Goal: Task Accomplishment & Management: Manage account settings

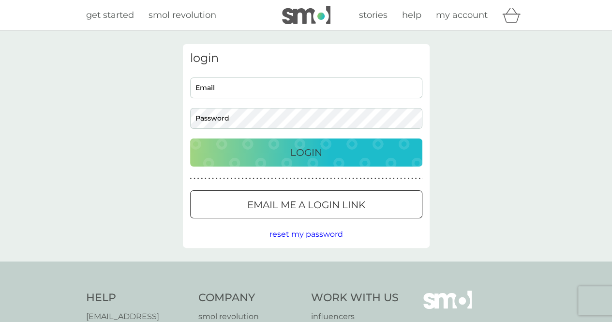
click at [361, 169] on div "login Email Password Login ● ● ● ● ● ● ● ● ● ● ● ● ● ● ● ● ● ● ● ● ● ● ● ● ● ● …" at bounding box center [306, 146] width 247 height 204
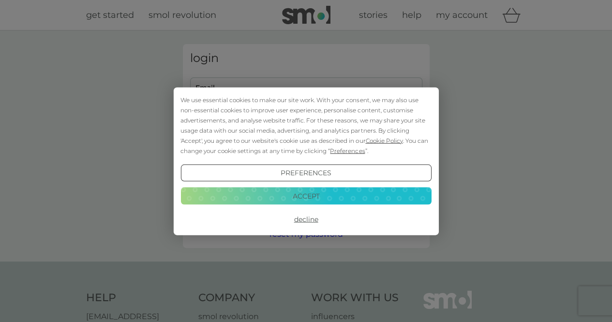
type input "[PERSON_NAME][EMAIL_ADDRESS][PERSON_NAME][PERSON_NAME][DOMAIN_NAME]"
click at [312, 197] on button "Accept" at bounding box center [306, 195] width 251 height 17
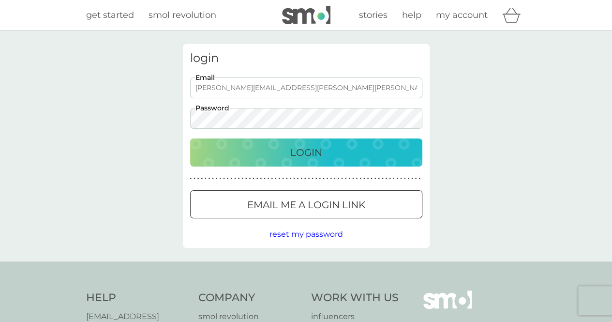
click at [314, 155] on p "Login" at bounding box center [306, 152] width 32 height 15
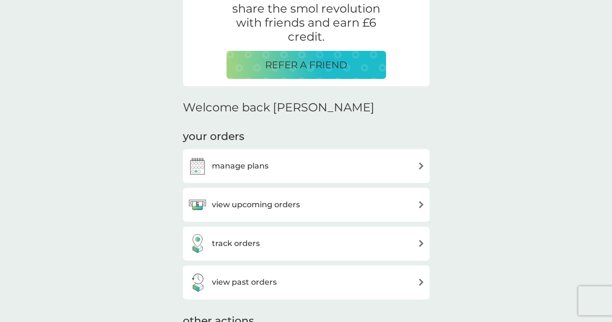
scroll to position [211, 0]
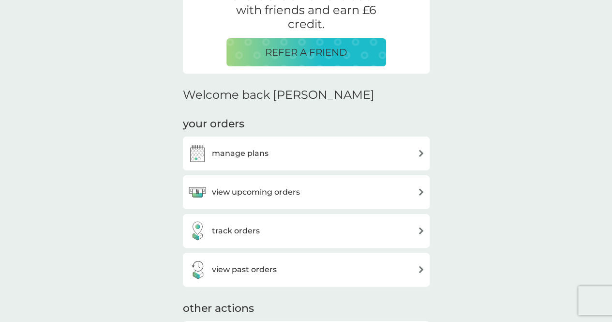
click at [344, 232] on div "track orders" at bounding box center [306, 230] width 237 height 19
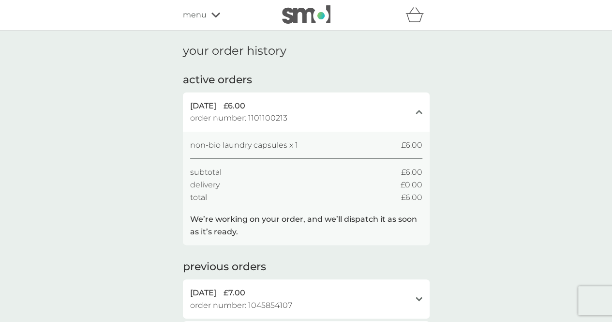
click at [250, 220] on p "We’re working on your order, and we’ll dispatch it as soon as it’s ready." at bounding box center [306, 225] width 232 height 25
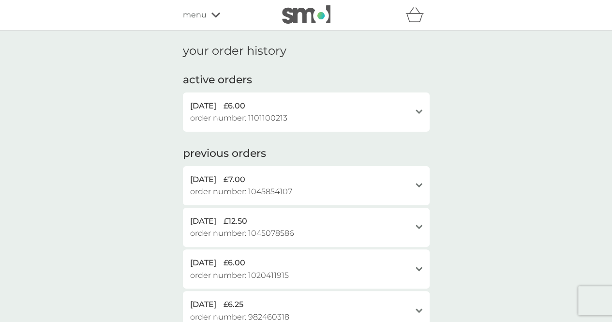
click at [271, 111] on div "[DATE] £6.00" at bounding box center [300, 106] width 221 height 13
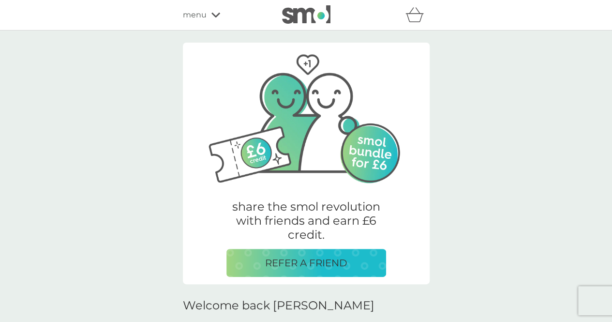
scroll to position [211, 0]
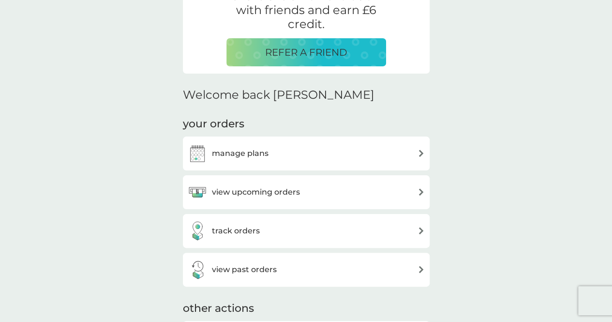
click at [287, 160] on div "manage plans" at bounding box center [306, 153] width 237 height 19
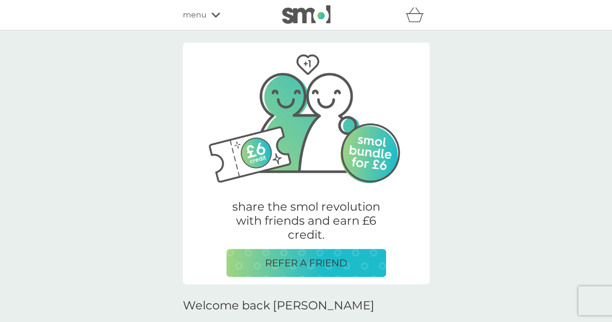
scroll to position [211, 0]
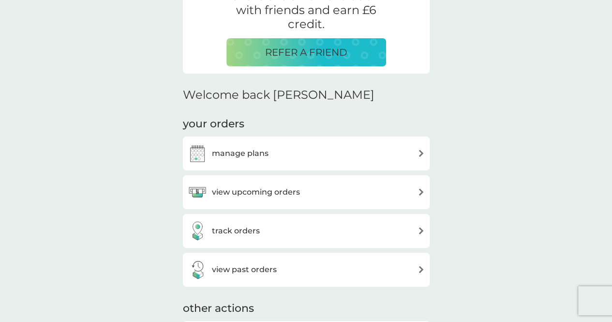
click at [249, 194] on h3 "view upcoming orders" at bounding box center [256, 192] width 88 height 13
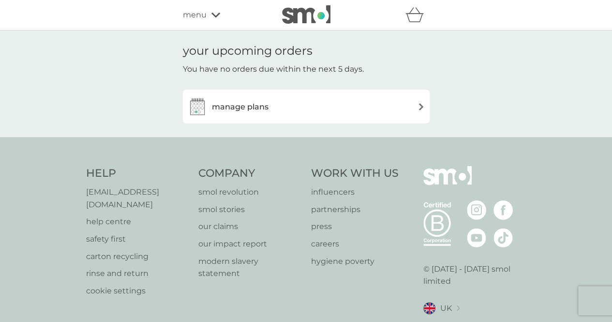
click at [279, 108] on div "manage plans" at bounding box center [306, 106] width 237 height 19
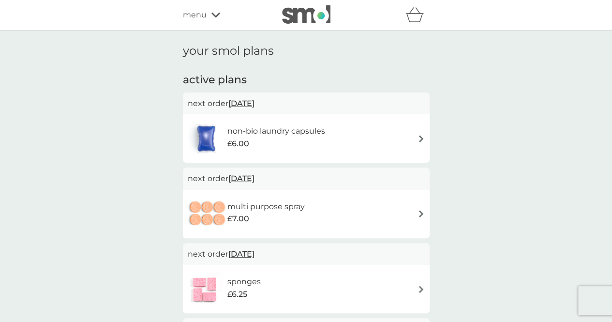
click at [410, 139] on div "non-bio laundry capsules £6.00" at bounding box center [306, 139] width 237 height 34
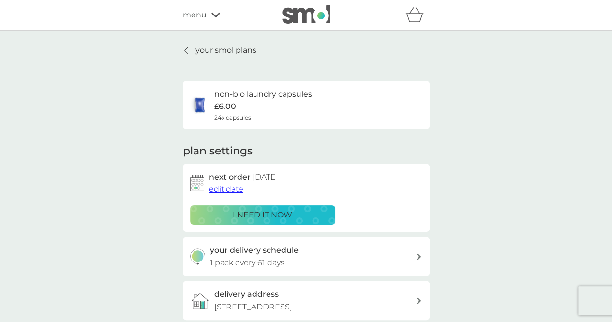
click at [217, 48] on p "your smol plans" at bounding box center [226, 50] width 61 height 13
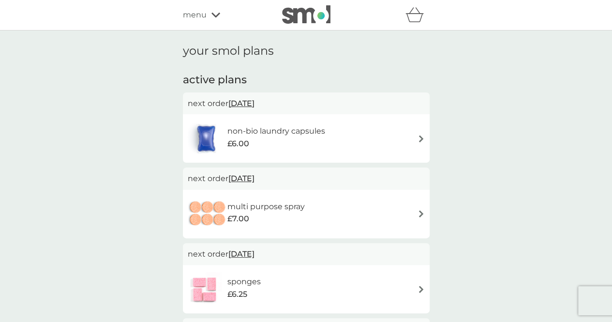
click at [423, 137] on img at bounding box center [421, 138] width 7 height 7
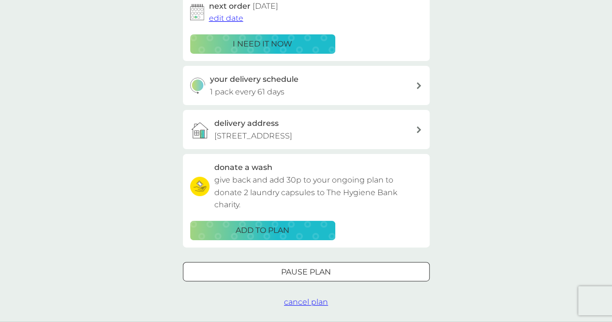
scroll to position [168, 0]
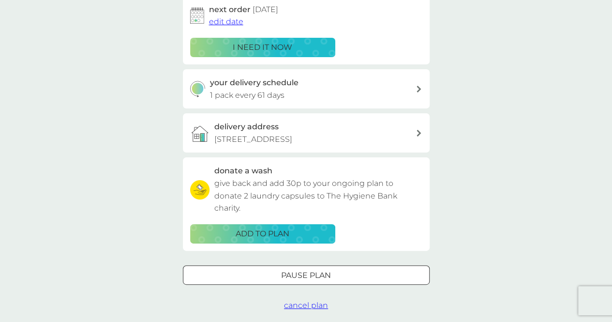
click at [309, 280] on p "Pause plan" at bounding box center [306, 275] width 50 height 13
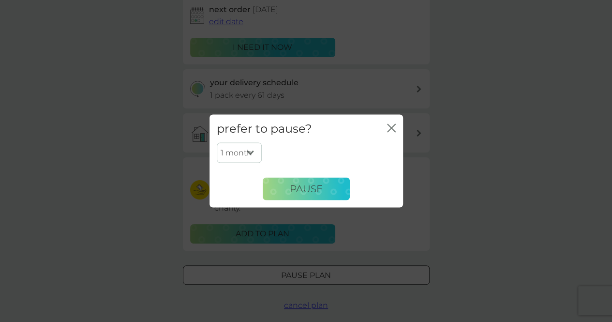
click at [255, 155] on select "1 month 2 months 3 months 4 months 5 months 6 months" at bounding box center [239, 153] width 45 height 20
select select "6"
click at [217, 143] on select "1 month 2 months 3 months 4 months 5 months 6 months" at bounding box center [239, 153] width 45 height 20
click at [311, 186] on span "Pause" at bounding box center [306, 189] width 33 height 12
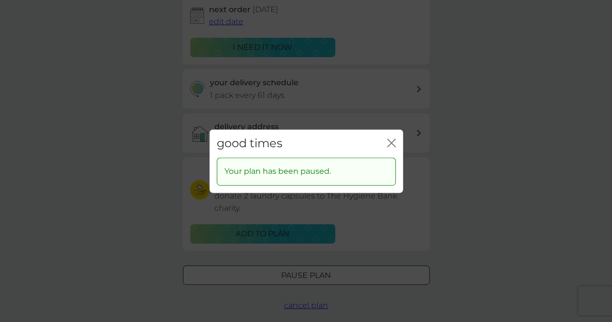
click at [396, 142] on div "good times close" at bounding box center [307, 143] width 194 height 29
click at [393, 143] on icon "close" at bounding box center [391, 142] width 9 height 9
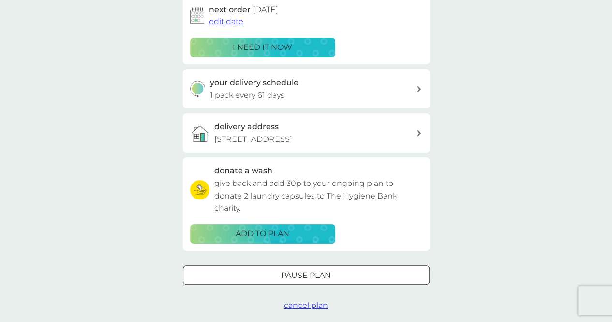
click at [247, 132] on h3 "delivery address" at bounding box center [246, 127] width 64 height 13
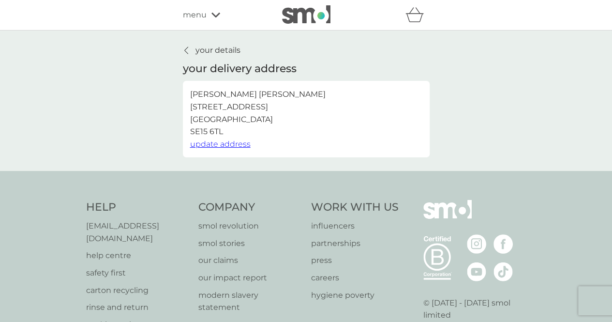
click at [232, 147] on span "update address" at bounding box center [220, 143] width 61 height 9
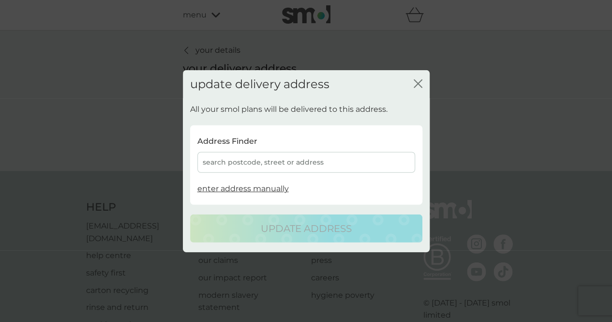
click at [243, 165] on div "search postcode, street or address" at bounding box center [307, 162] width 218 height 21
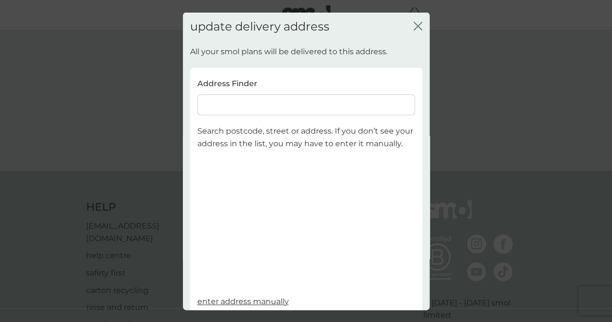
click at [272, 107] on input at bounding box center [307, 104] width 218 height 21
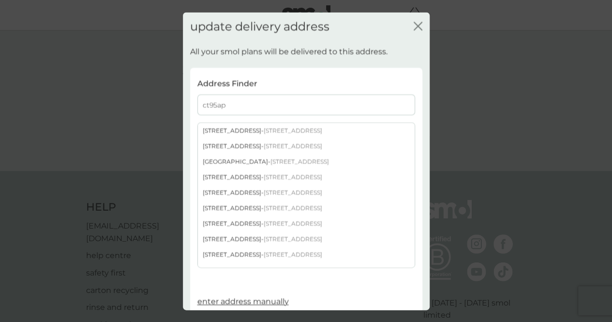
type input "ct95ap"
click at [269, 193] on span "[STREET_ADDRESS]" at bounding box center [293, 192] width 59 height 7
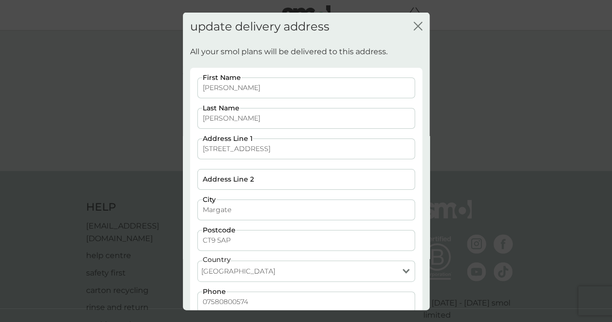
scroll to position [65, 0]
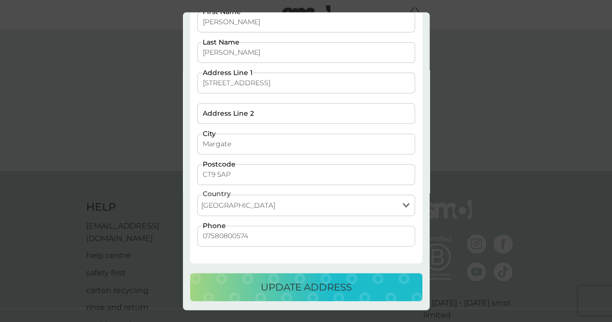
click at [328, 286] on p "update address" at bounding box center [306, 286] width 91 height 15
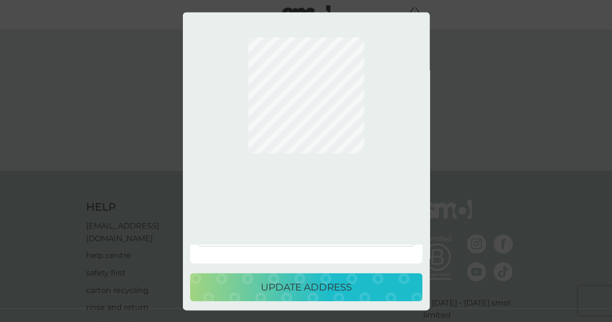
scroll to position [0, 0]
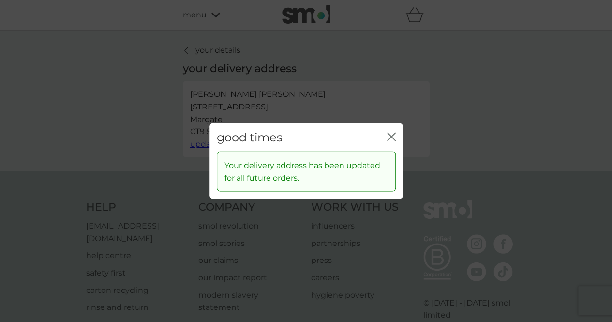
click at [394, 137] on icon "close" at bounding box center [391, 136] width 9 height 9
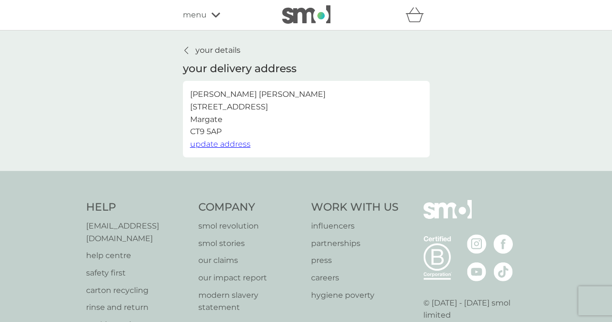
click at [222, 51] on p "your details" at bounding box center [218, 50] width 45 height 13
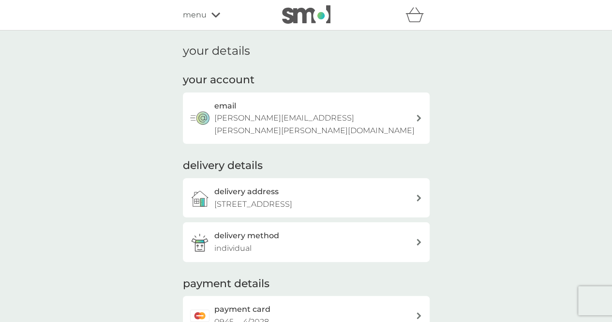
click at [213, 18] on div "menu" at bounding box center [224, 15] width 82 height 13
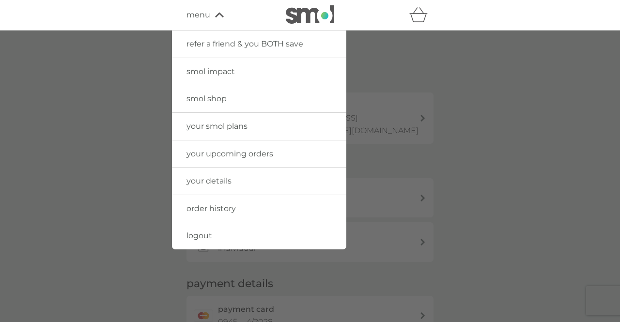
click at [407, 83] on div at bounding box center [310, 191] width 620 height 322
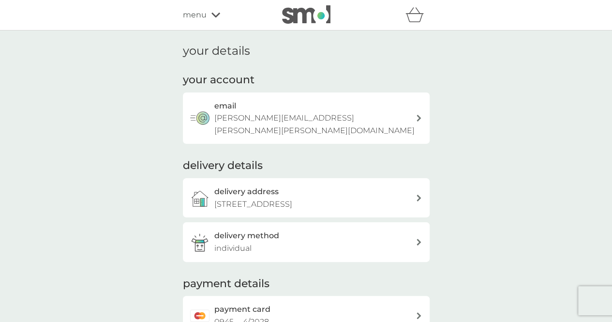
click at [307, 7] on img at bounding box center [306, 14] width 48 height 18
